Goal: Task Accomplishment & Management: Use online tool/utility

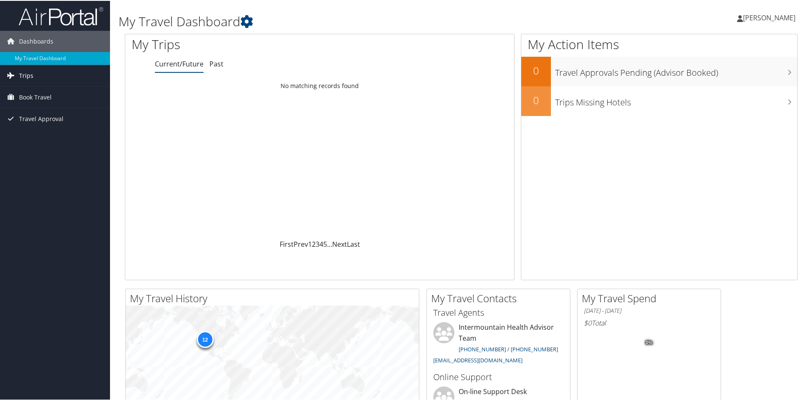
click at [54, 78] on link "Trips" at bounding box center [55, 74] width 110 height 21
click at [52, 96] on link "Current/Future Trips" at bounding box center [55, 91] width 110 height 13
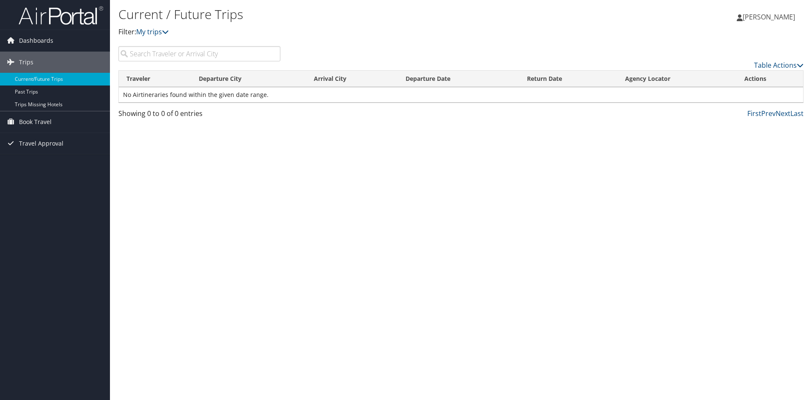
click at [182, 54] on input "search" at bounding box center [199, 53] width 162 height 15
type input "[GEOGRAPHIC_DATA]"
click at [49, 120] on span "Book Travel" at bounding box center [35, 121] width 33 height 21
click at [65, 164] on link "Book/Manage Online Trips" at bounding box center [55, 164] width 110 height 13
